Goal: Information Seeking & Learning: Check status

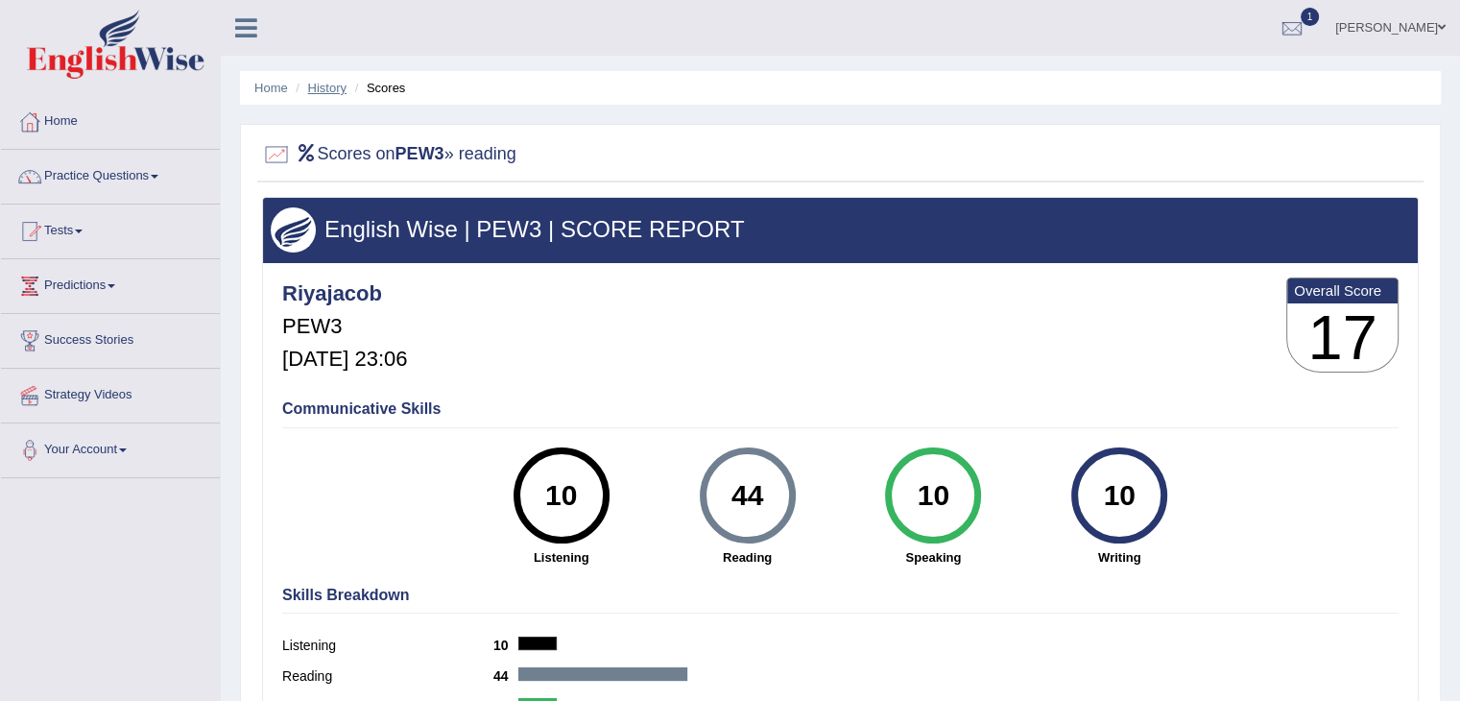
click at [321, 89] on link "History" at bounding box center [327, 88] width 38 height 14
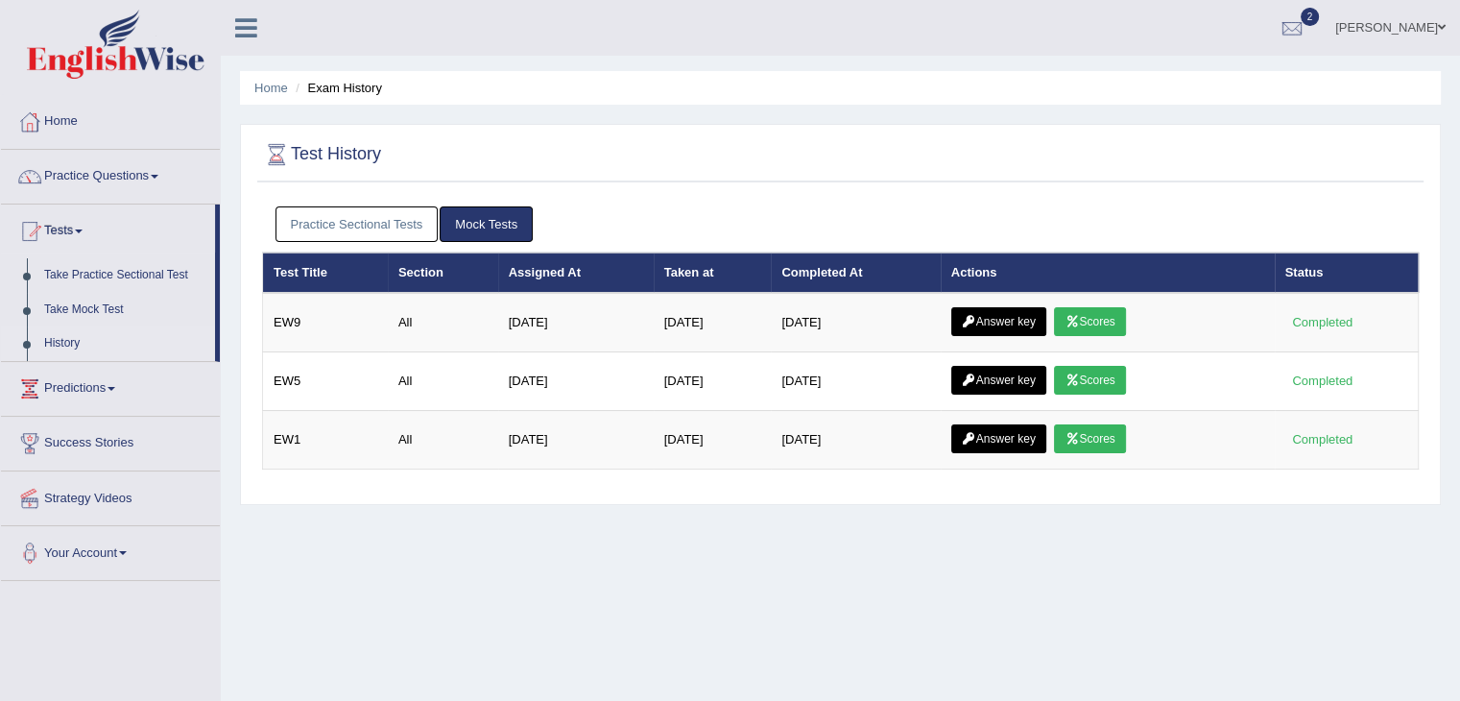
click at [363, 220] on link "Practice Sectional Tests" at bounding box center [356, 224] width 163 height 36
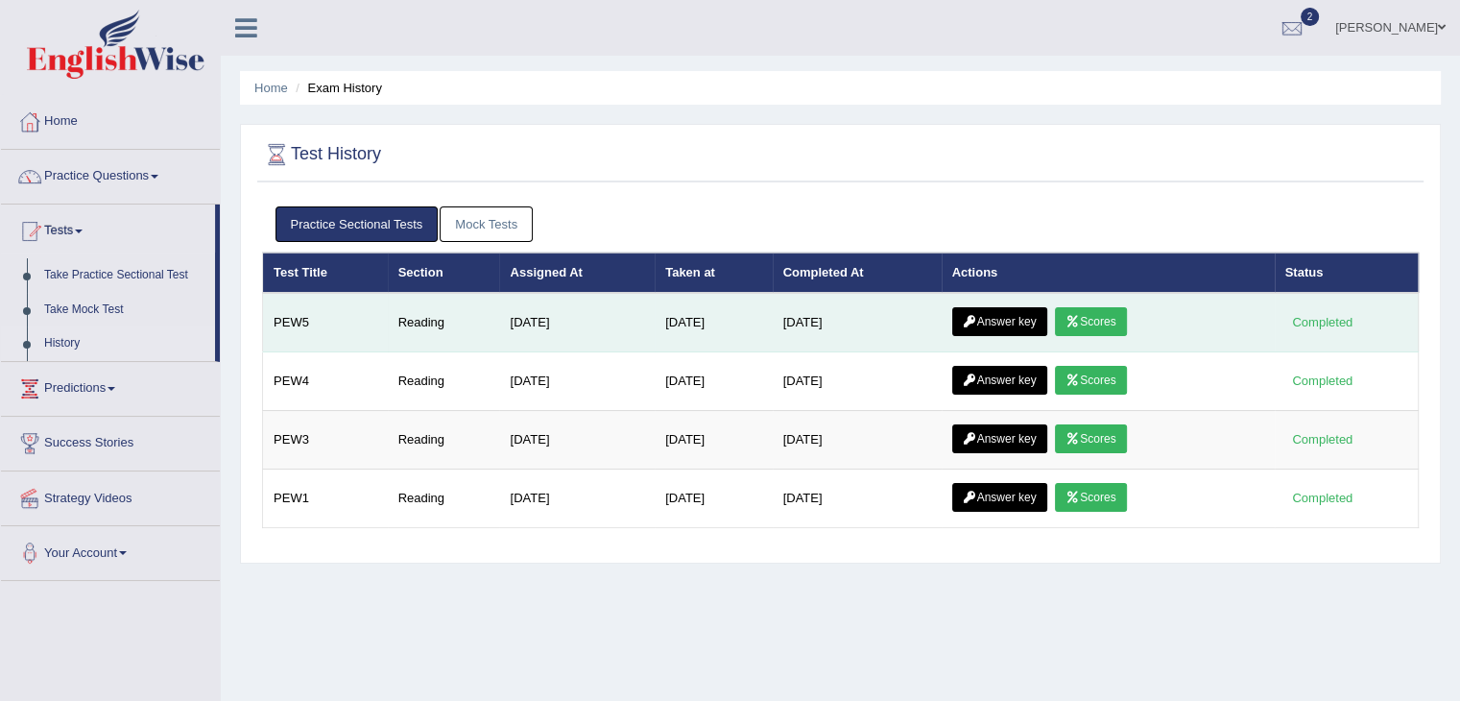
click at [1097, 320] on link "Scores" at bounding box center [1090, 321] width 71 height 29
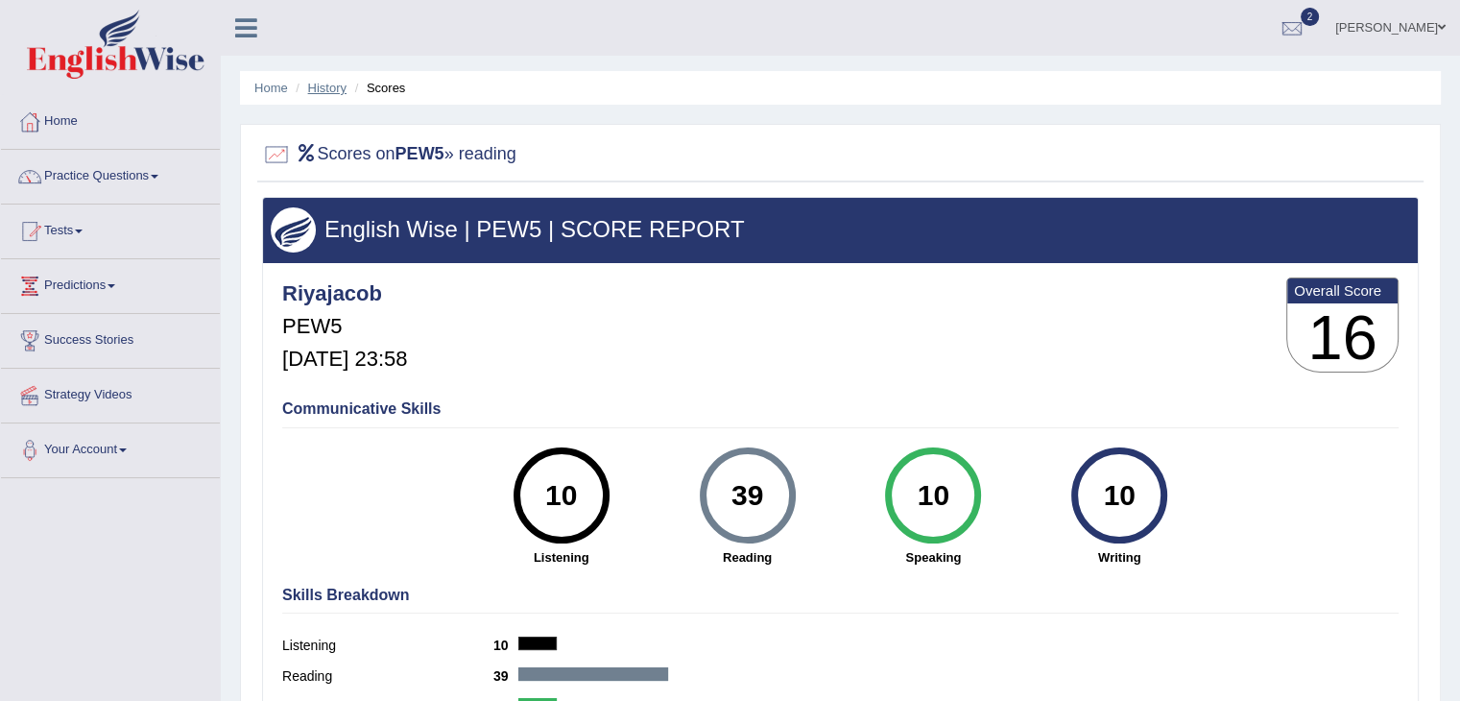
click at [316, 82] on link "History" at bounding box center [327, 88] width 38 height 14
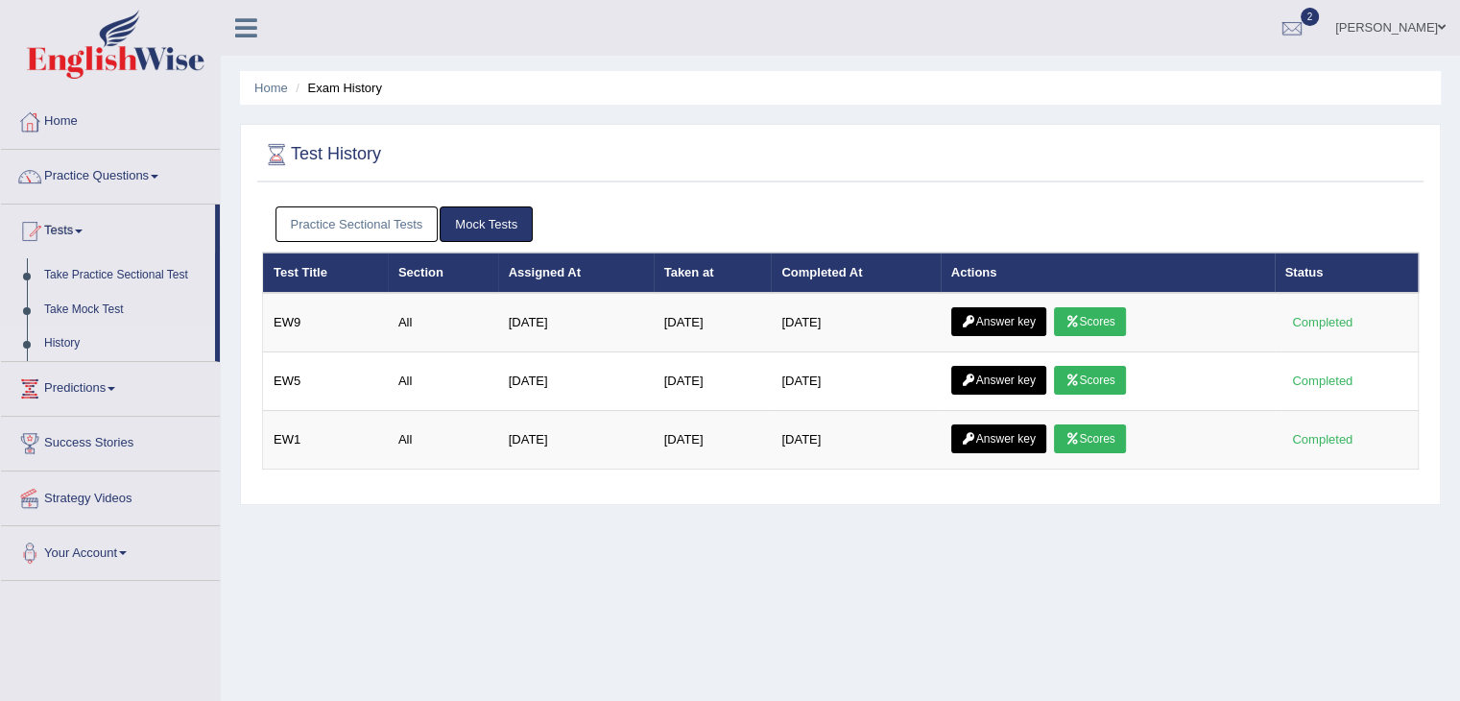
click at [367, 210] on link "Practice Sectional Tests" at bounding box center [356, 224] width 163 height 36
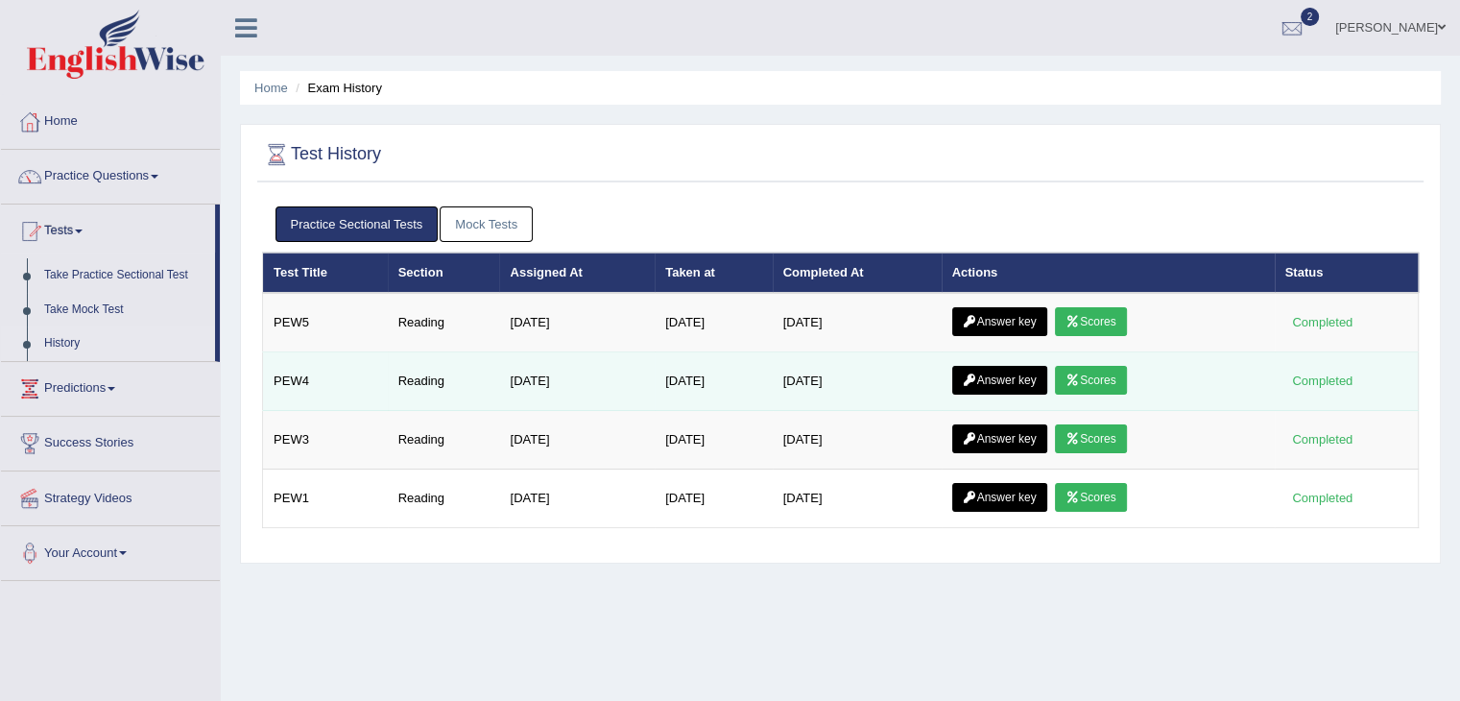
click at [1080, 375] on icon at bounding box center [1072, 380] width 14 height 12
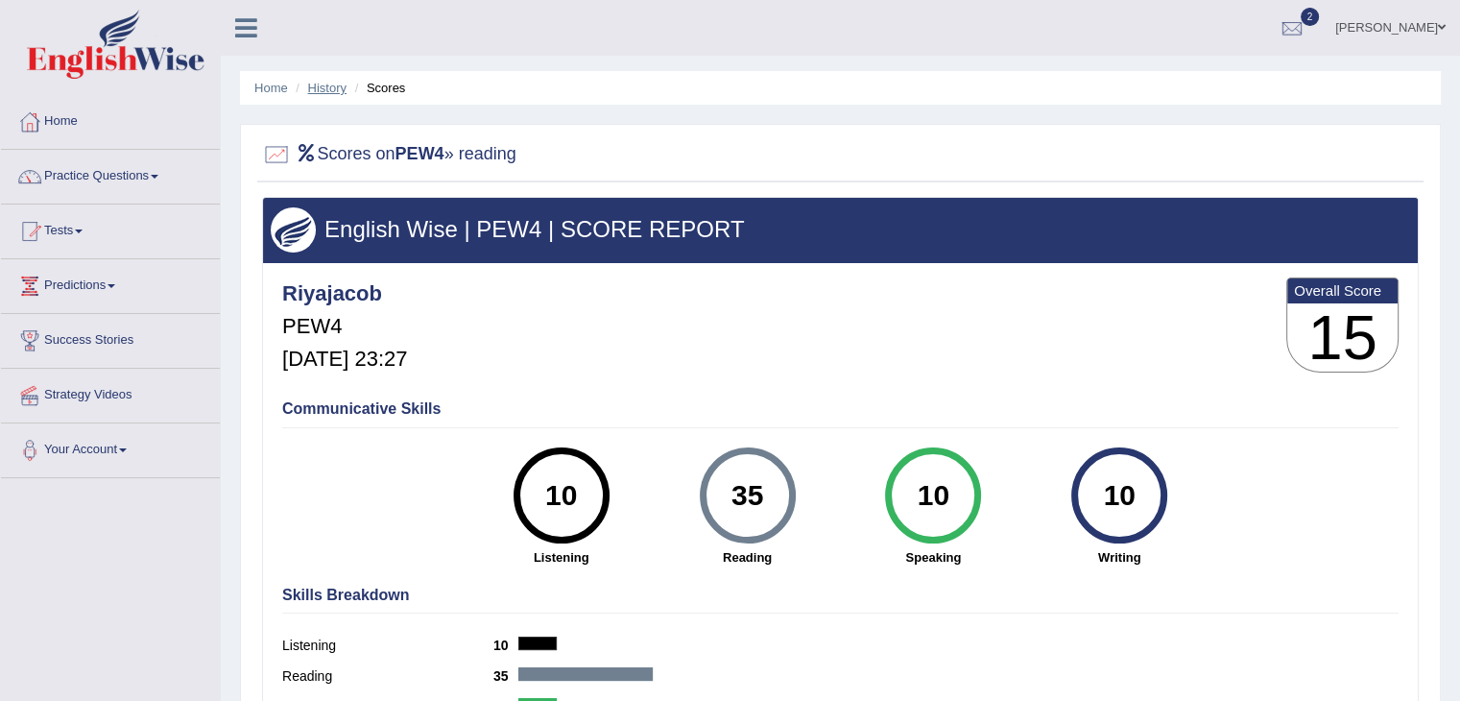
click at [314, 90] on link "History" at bounding box center [327, 88] width 38 height 14
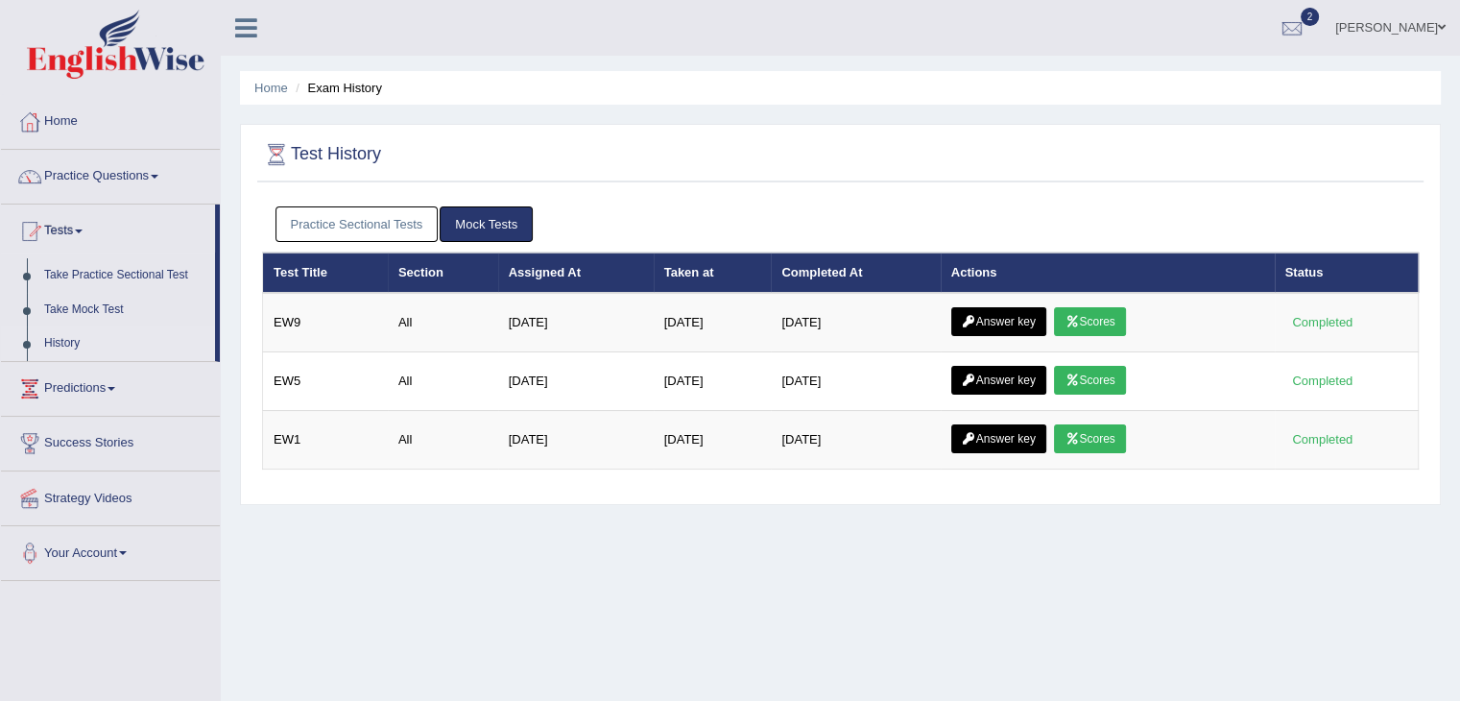
click at [322, 219] on link "Practice Sectional Tests" at bounding box center [356, 224] width 163 height 36
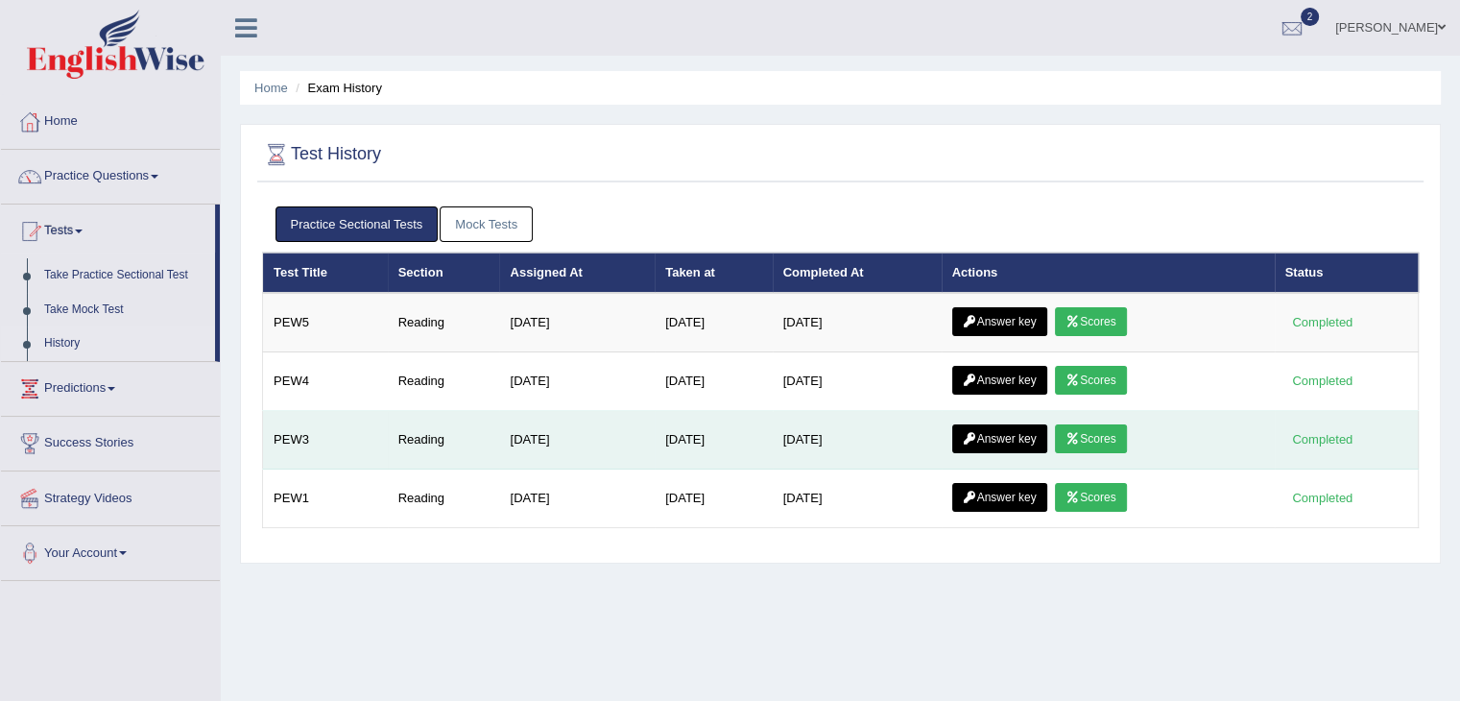
click at [1106, 438] on link "Scores" at bounding box center [1090, 438] width 71 height 29
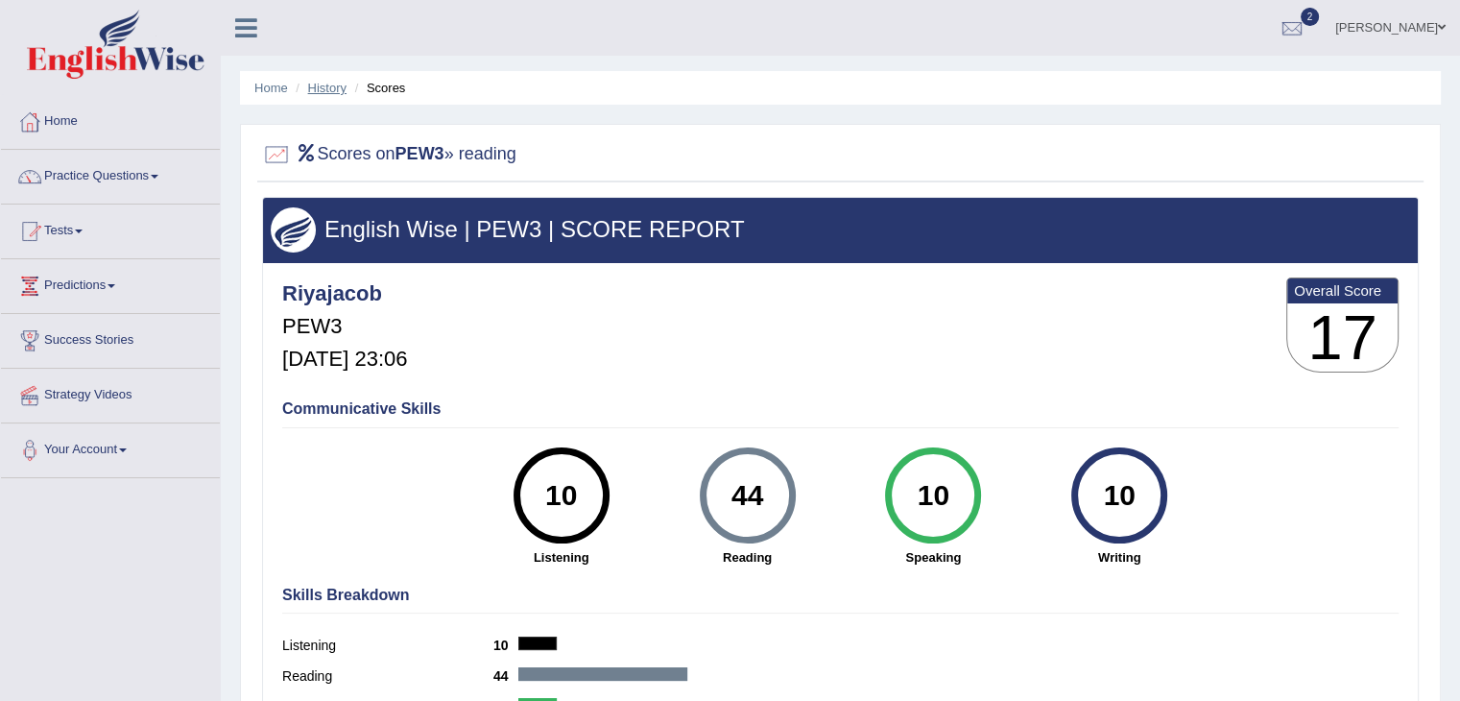
click at [319, 85] on link "History" at bounding box center [327, 88] width 38 height 14
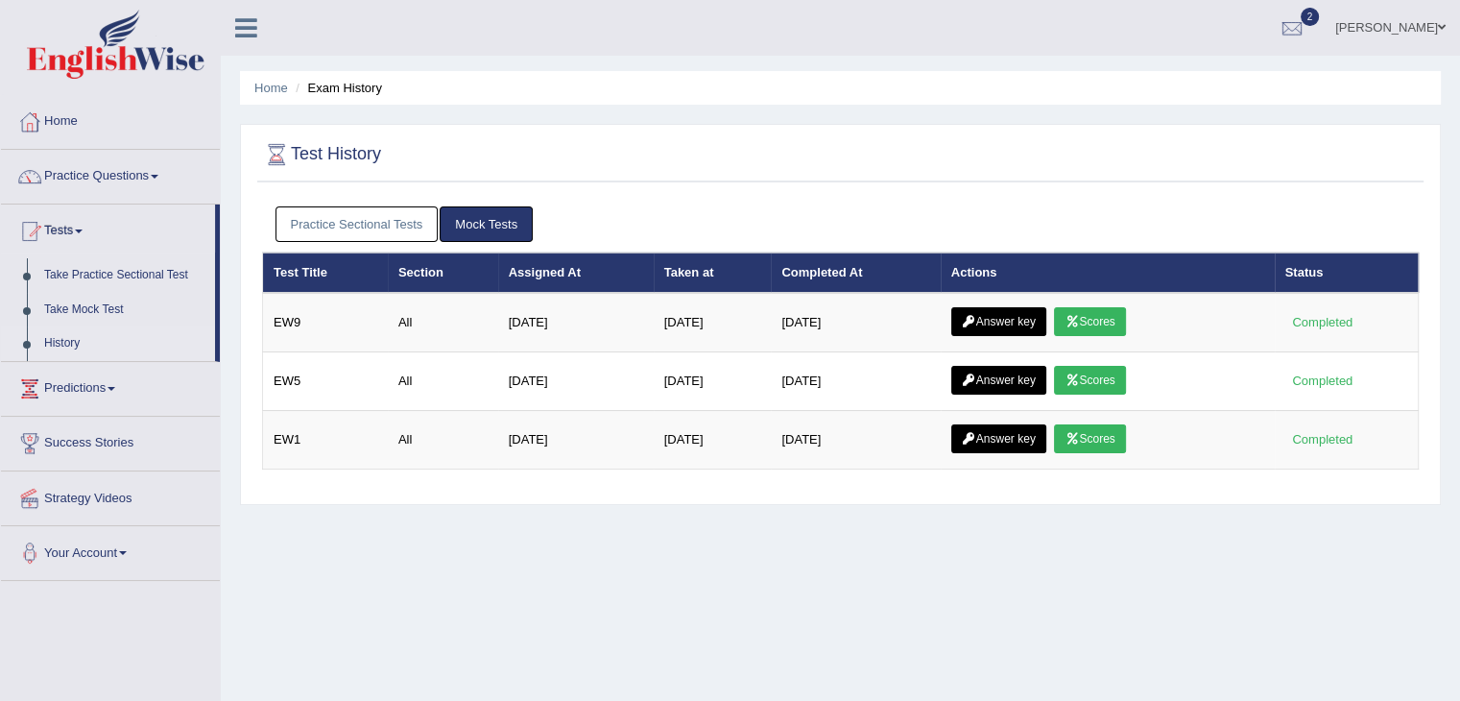
click at [357, 222] on link "Practice Sectional Tests" at bounding box center [356, 224] width 163 height 36
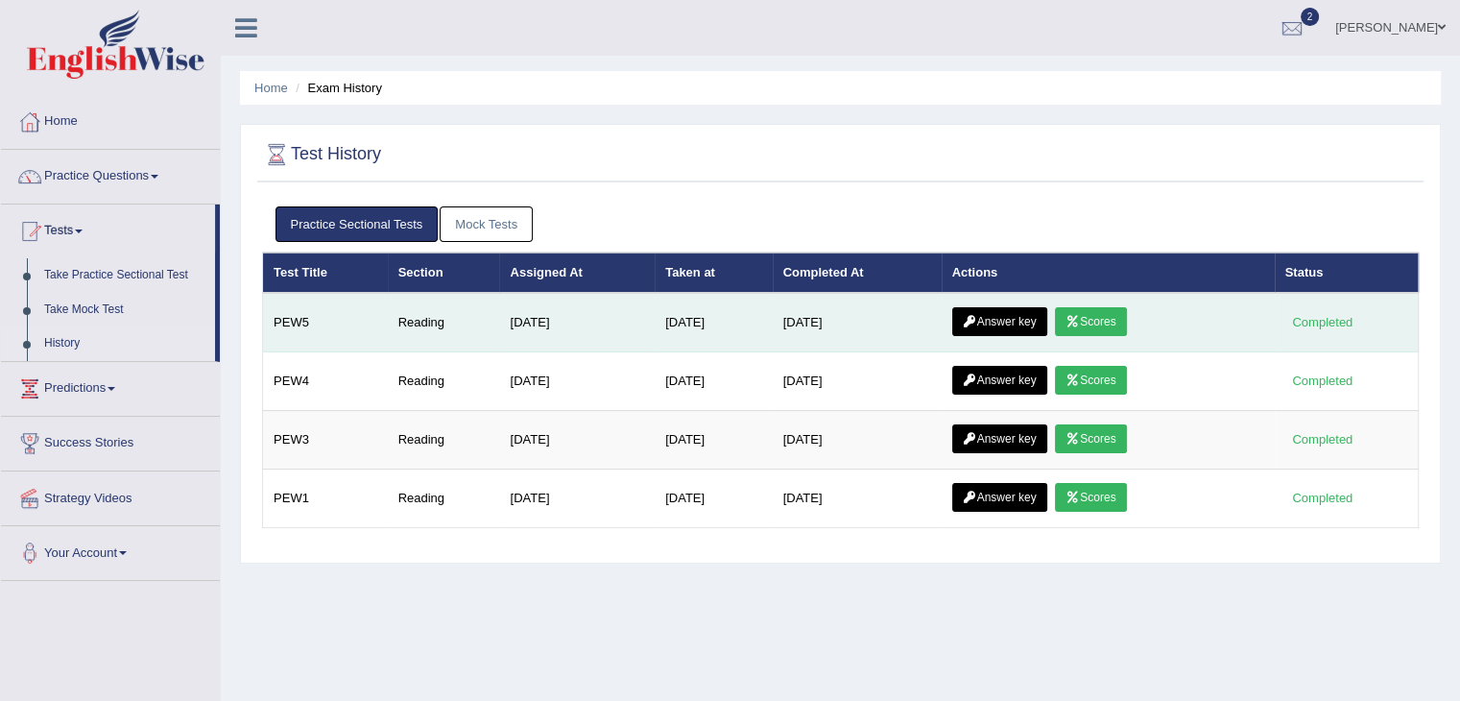
click at [1003, 316] on link "Answer key" at bounding box center [999, 321] width 95 height 29
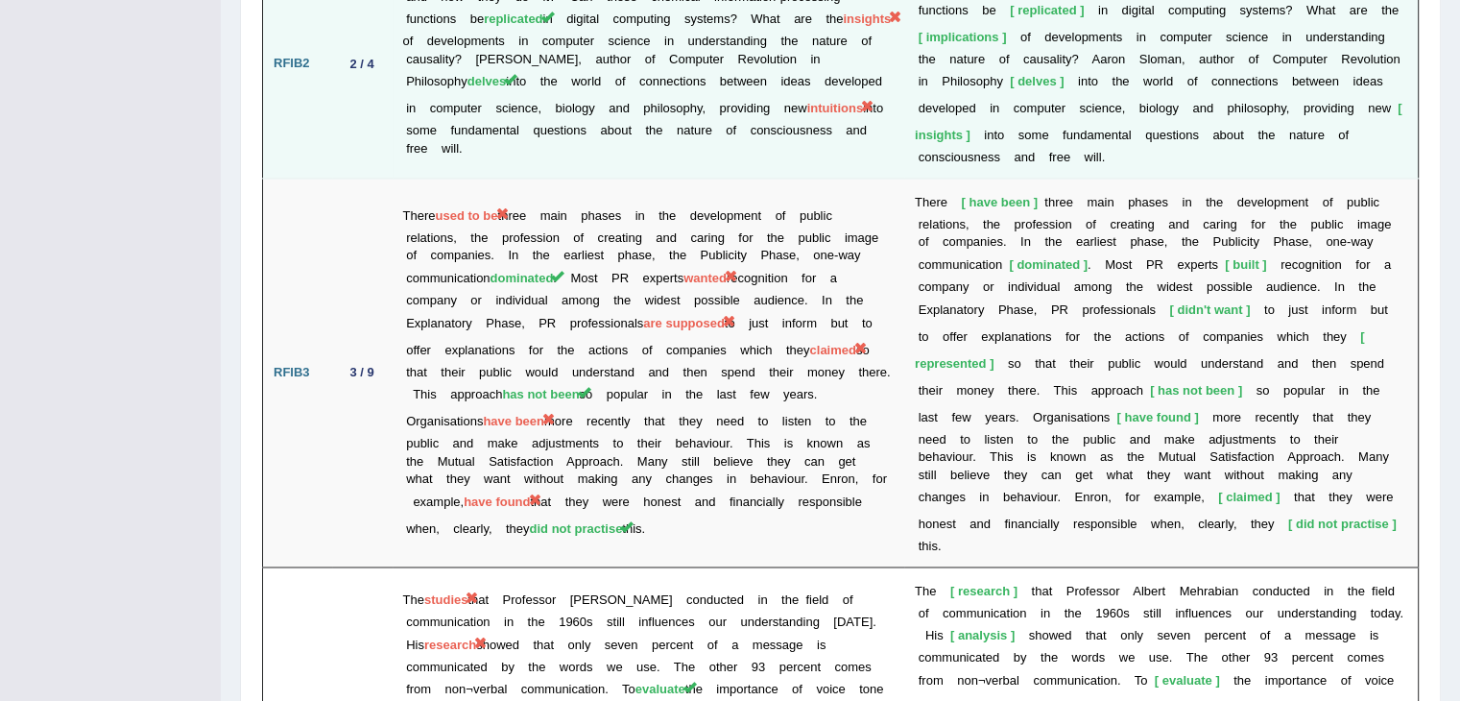
scroll to position [2843, 0]
click at [511, 304] on td "There used to be three main phases in the development of public relations, the …" at bounding box center [647, 371] width 511 height 389
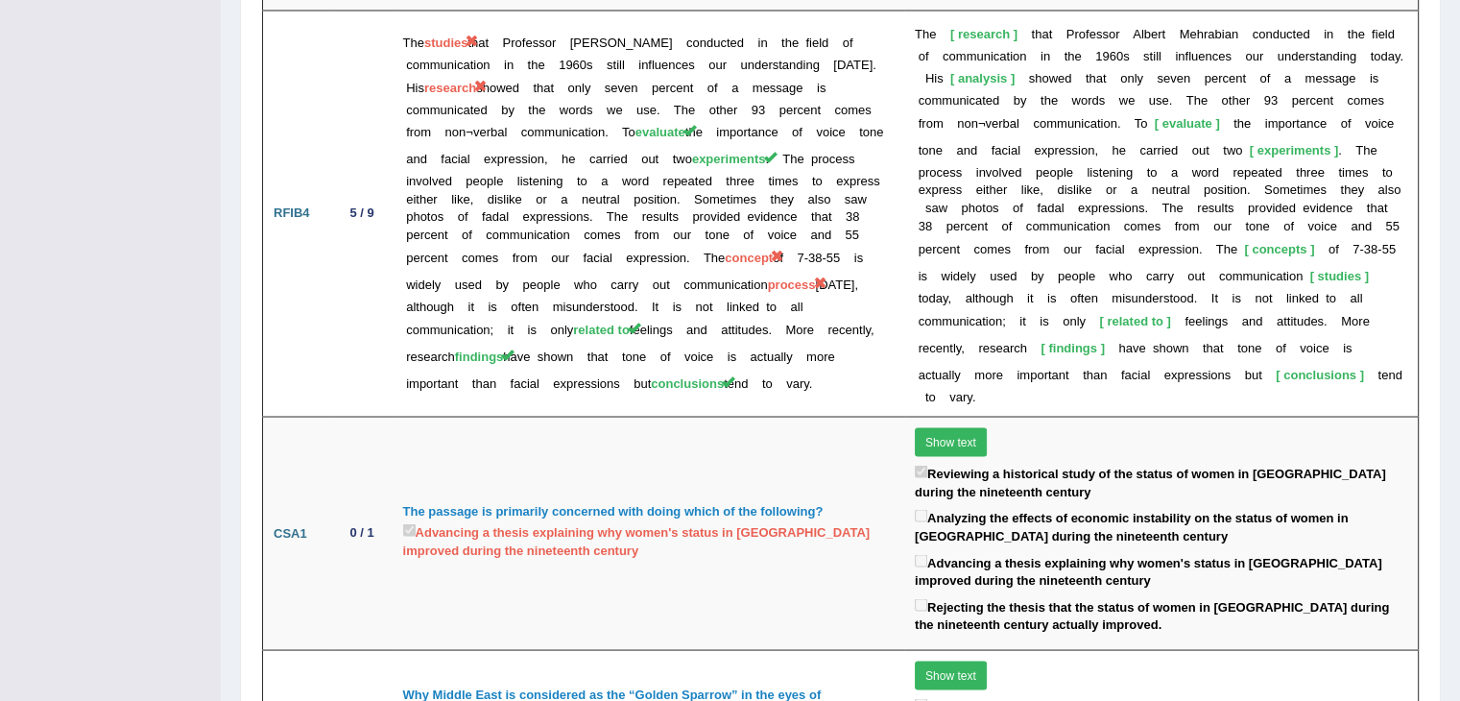
scroll to position [3504, 0]
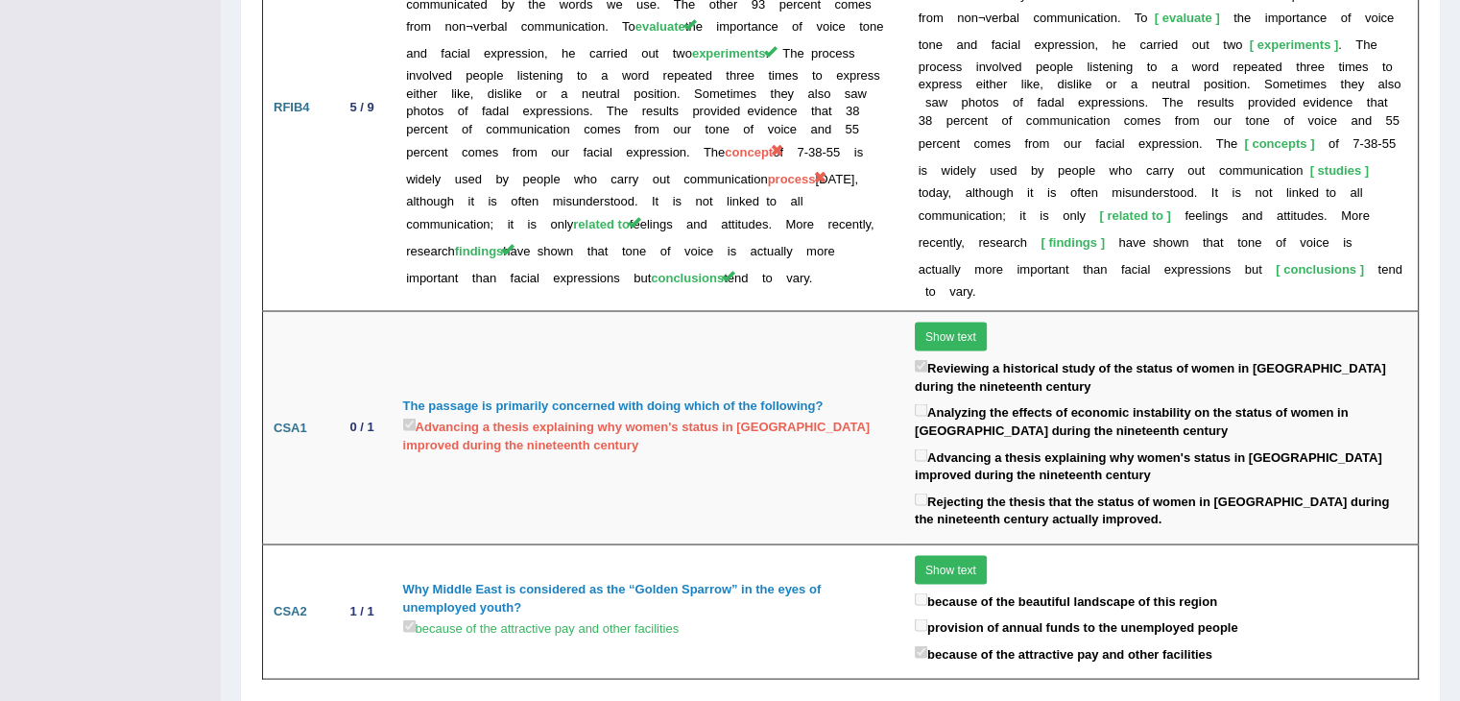
drag, startPoint x: 511, startPoint y: 304, endPoint x: 112, endPoint y: 161, distance: 423.1
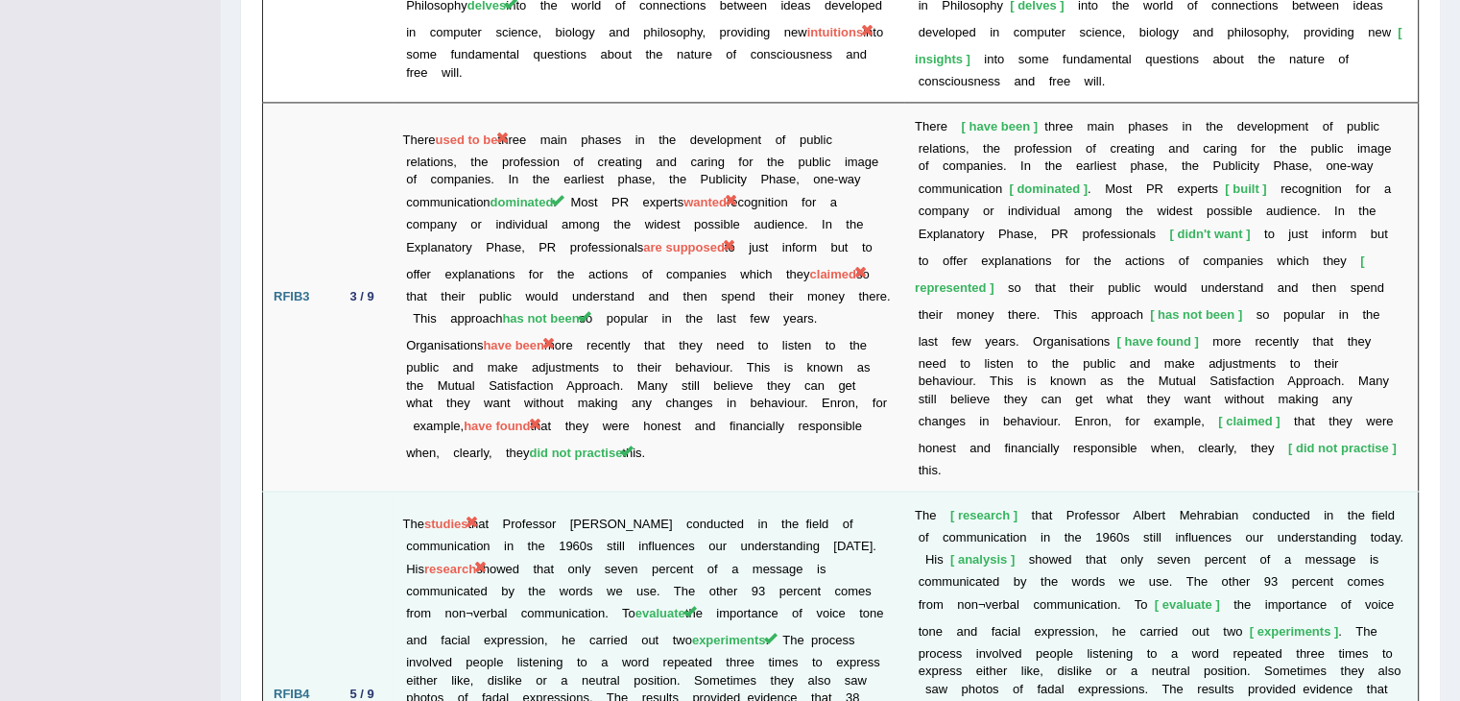
scroll to position [2917, 0]
